Goal: Transaction & Acquisition: Purchase product/service

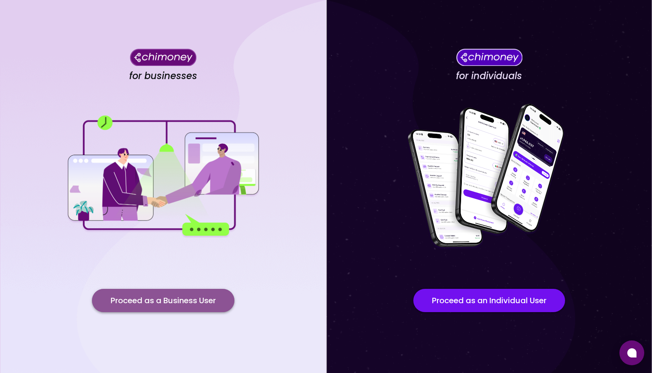
click at [168, 300] on button "Proceed as a Business User" at bounding box center [163, 300] width 142 height 23
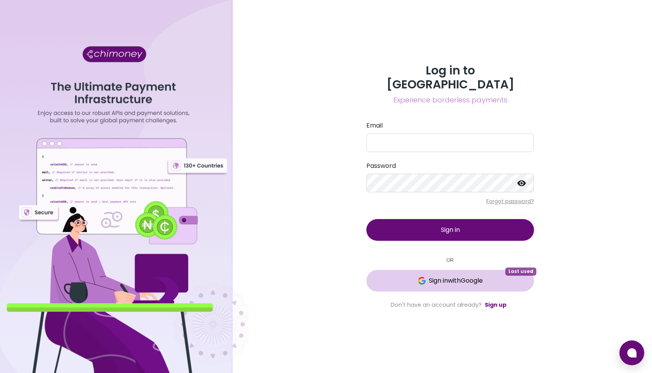
click at [473, 276] on span "Sign in with Google" at bounding box center [456, 280] width 54 height 9
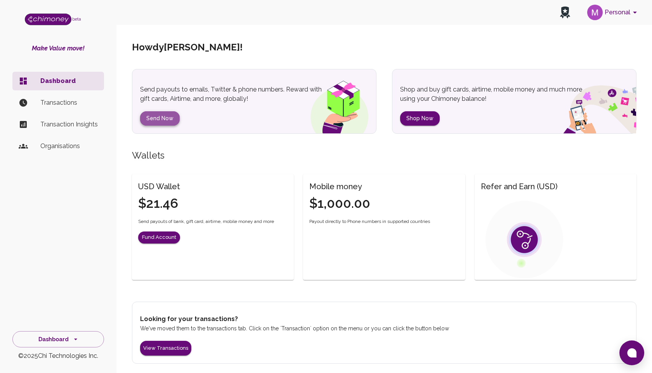
click at [167, 120] on button "Send Now" at bounding box center [160, 118] width 40 height 14
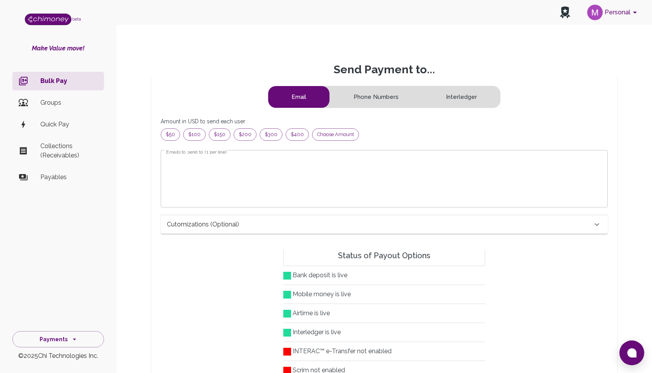
scroll to position [100, 434]
click at [321, 138] on span "Choose amount" at bounding box center [336, 135] width 46 height 8
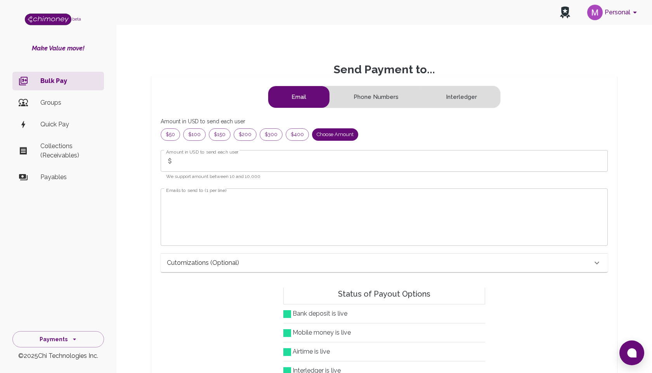
click at [177, 167] on input "Amount in USD to send each user" at bounding box center [392, 161] width 431 height 22
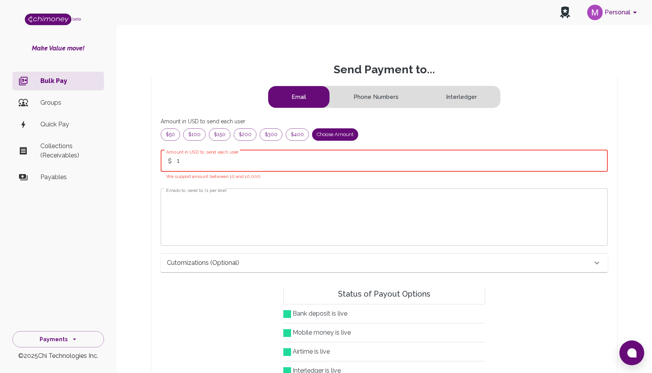
type input "1"
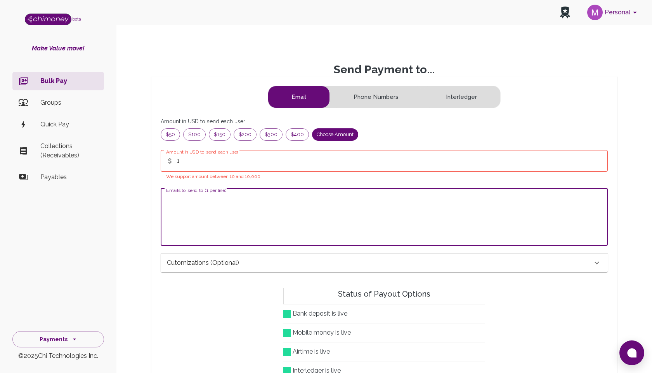
click at [187, 200] on textarea "Emails to send to (1 per line)" at bounding box center [384, 217] width 436 height 45
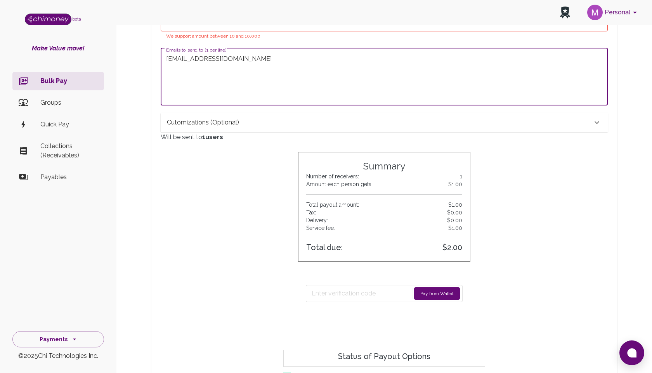
scroll to position [178, 0]
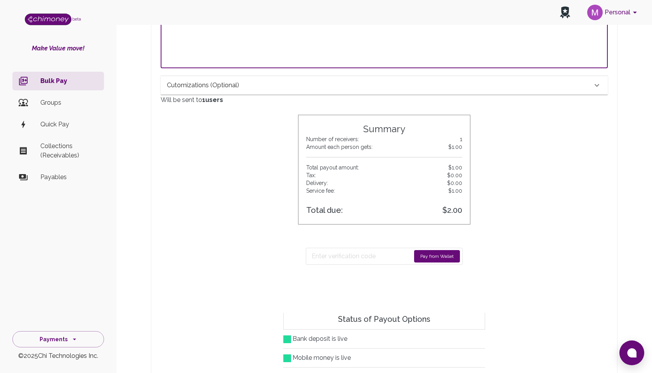
type textarea "[EMAIL_ADDRESS][DOMAIN_NAME]"
click at [425, 256] on button "Pay from Wallet" at bounding box center [437, 256] width 46 height 12
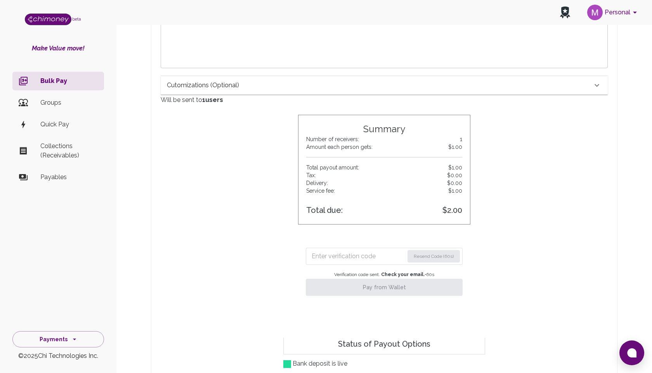
click at [352, 260] on input "Enter verification code" at bounding box center [358, 256] width 92 height 12
type input "0"
click at [352, 257] on input "Enter verification code" at bounding box center [358, 256] width 93 height 12
paste input "0610"
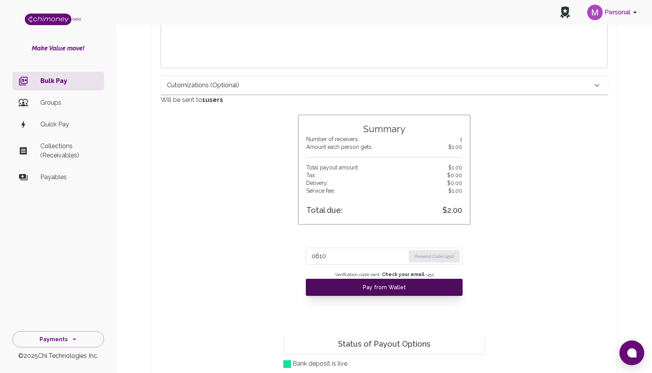
type input "0610"
click at [396, 290] on button "Pay from Wallet" at bounding box center [384, 287] width 157 height 17
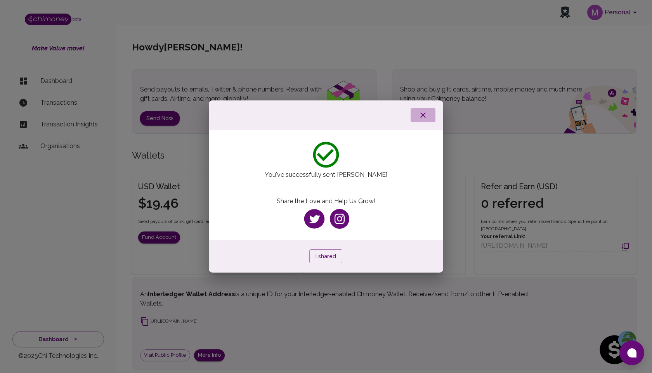
click at [424, 115] on icon "button" at bounding box center [422, 115] width 9 height 9
